Goal: Task Accomplishment & Management: Manage account settings

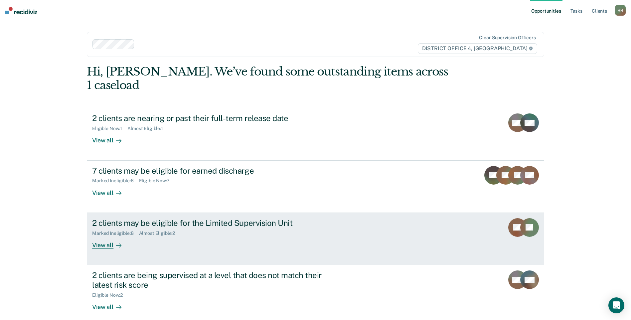
click at [179, 230] on div "2 clients may be eligible for the Limited Supervision Unit Marked Ineligible : …" at bounding box center [217, 233] width 250 height 31
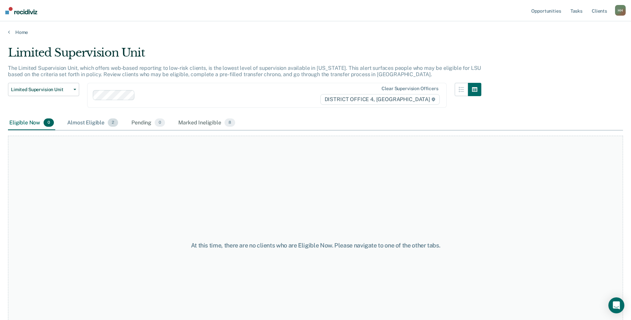
click at [100, 120] on div "Almost Eligible 2" at bounding box center [93, 123] width 54 height 15
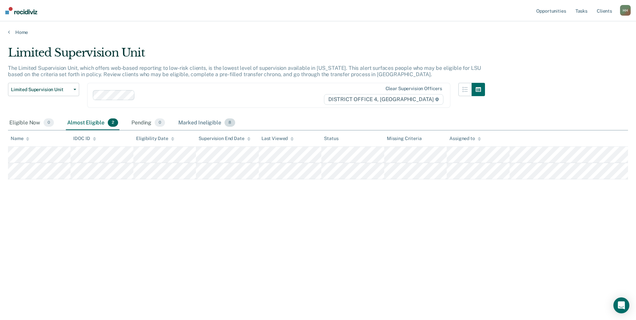
click at [186, 121] on div "Marked Ineligible 8" at bounding box center [207, 123] width 60 height 15
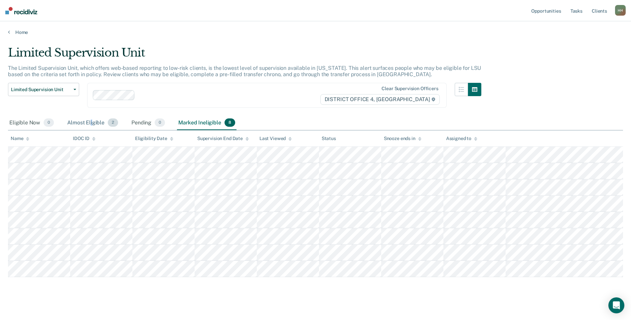
click at [92, 124] on div "Almost Eligible 2" at bounding box center [93, 123] width 54 height 15
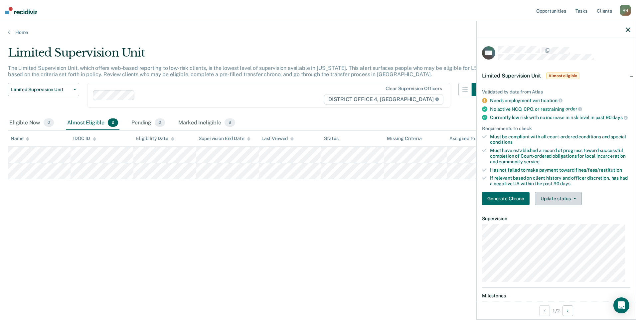
click at [569, 202] on button "Update status" at bounding box center [558, 198] width 47 height 13
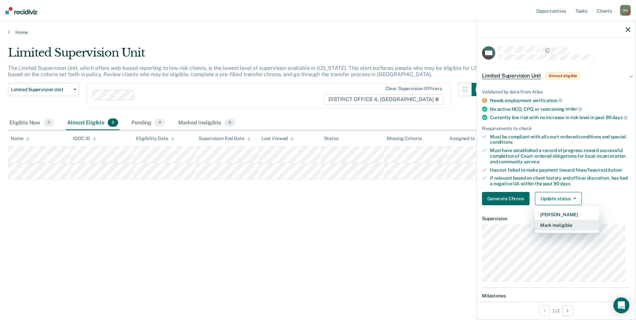
click at [568, 227] on button "Mark Ineligible" at bounding box center [567, 225] width 64 height 11
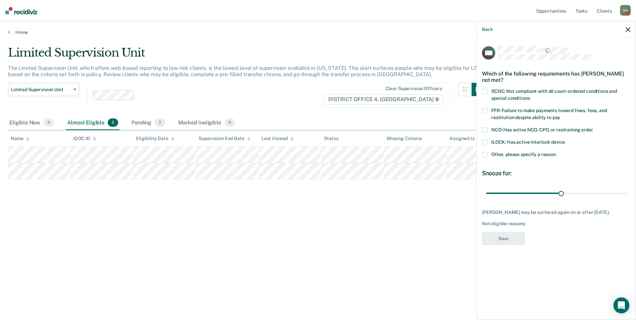
click at [519, 91] on span "SCNC: Not compliant with all court-ordered conditions and special conditions" at bounding box center [554, 94] width 126 height 12
click at [530, 96] on input "SCNC: Not compliant with all court-ordered conditions and special conditions" at bounding box center [530, 96] width 0 height 0
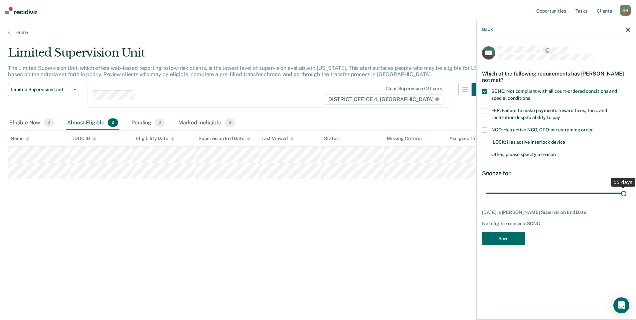
drag, startPoint x: 561, startPoint y: 193, endPoint x: 626, endPoint y: 201, distance: 66.0
type input "55"
click at [626, 199] on input "range" at bounding box center [556, 193] width 140 height 12
click at [499, 241] on button "Save" at bounding box center [503, 239] width 43 height 14
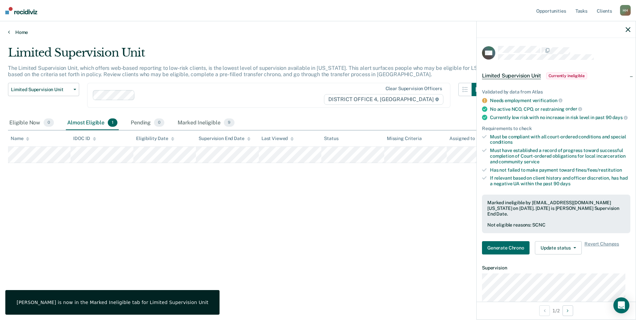
click at [18, 31] on link "Home" at bounding box center [318, 32] width 620 height 6
